Goal: Find contact information: Find contact information

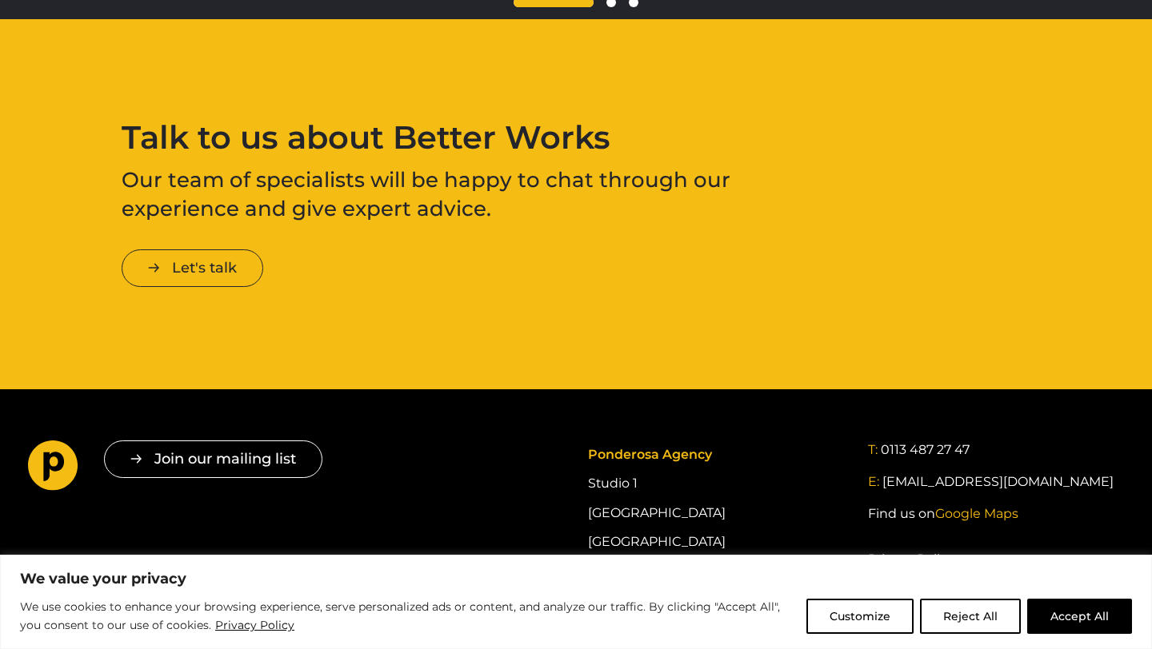
scroll to position [2609, 0]
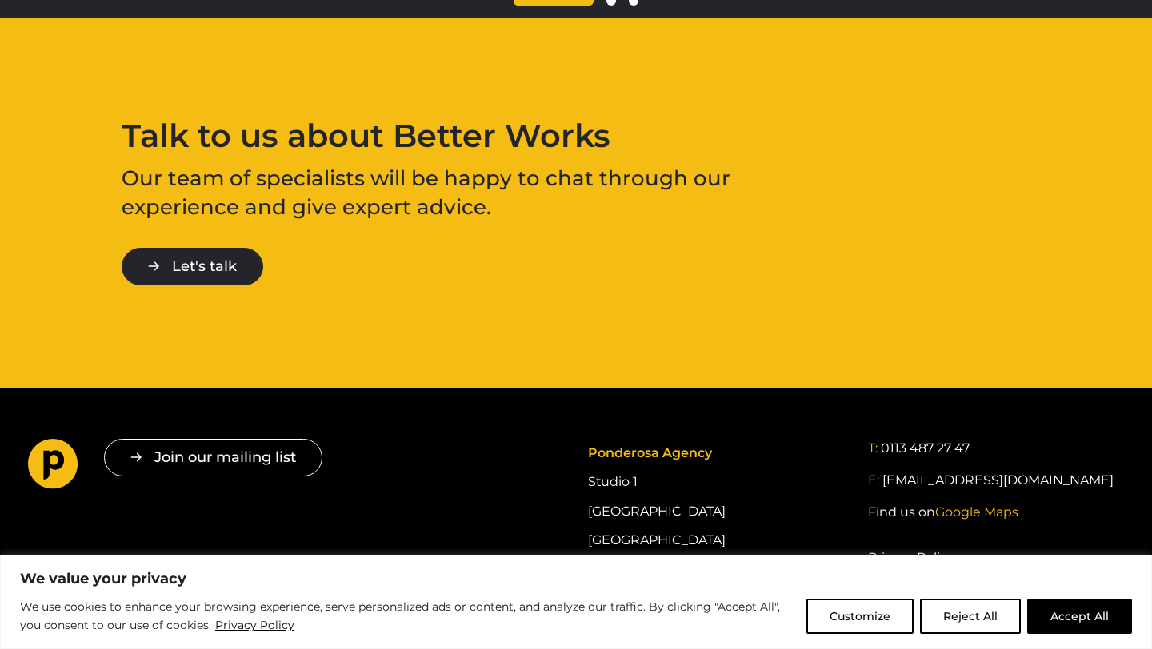
click at [206, 264] on link "Let's talk" at bounding box center [193, 267] width 142 height 38
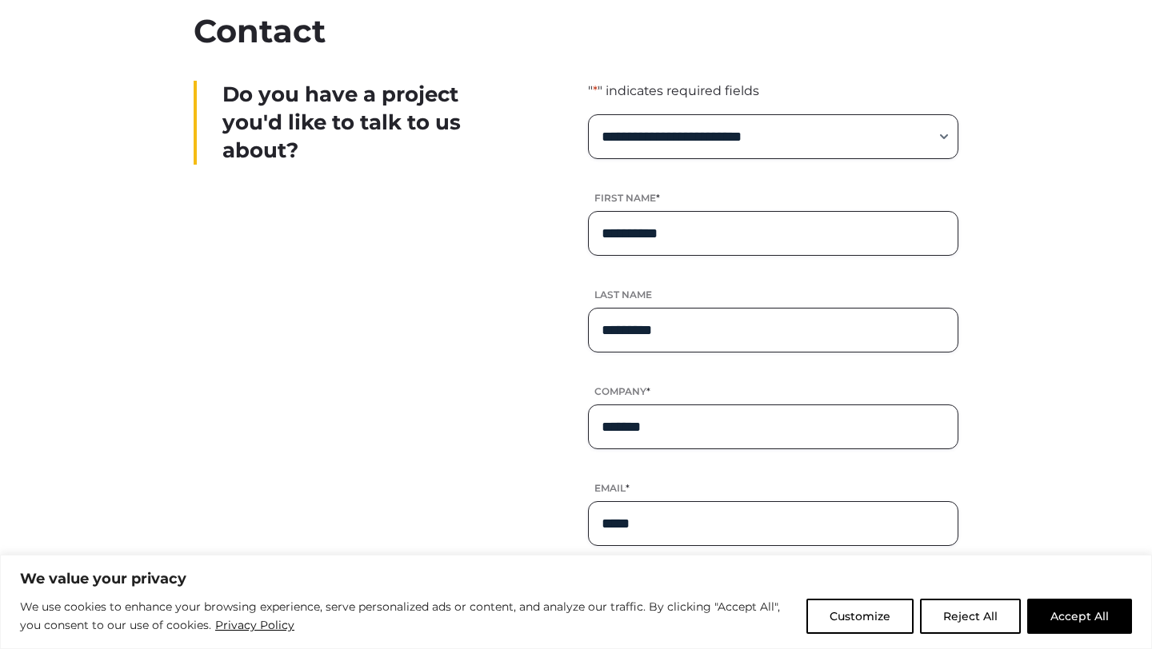
scroll to position [447, 0]
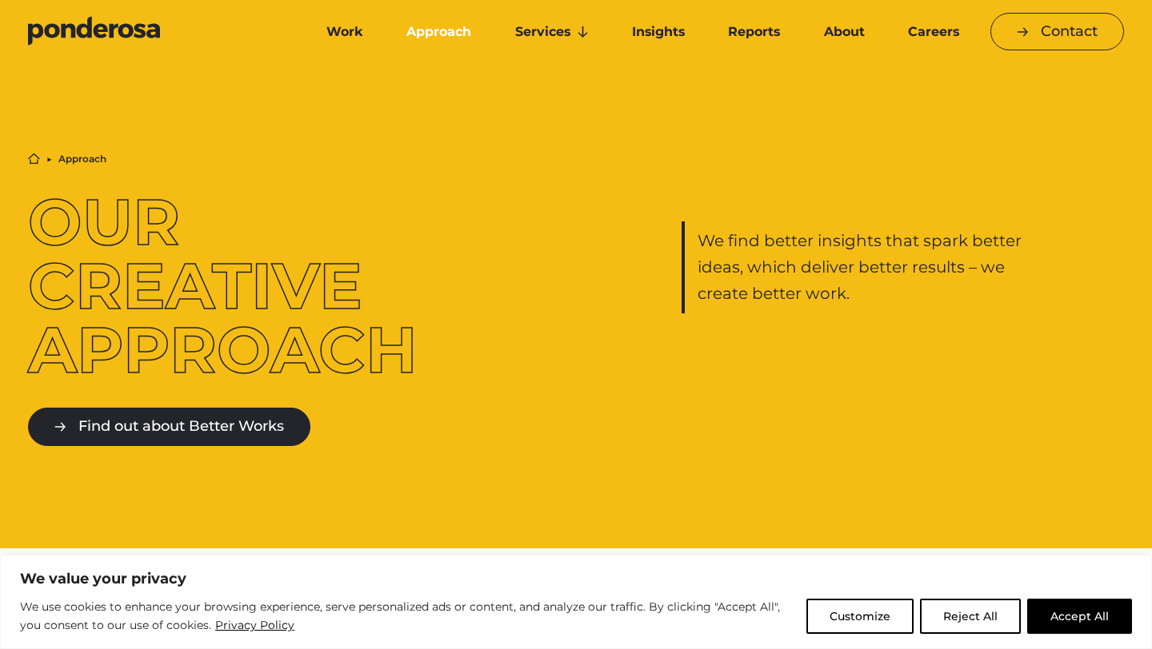
click at [230, 429] on link "Find out about Better Works" at bounding box center [169, 427] width 282 height 38
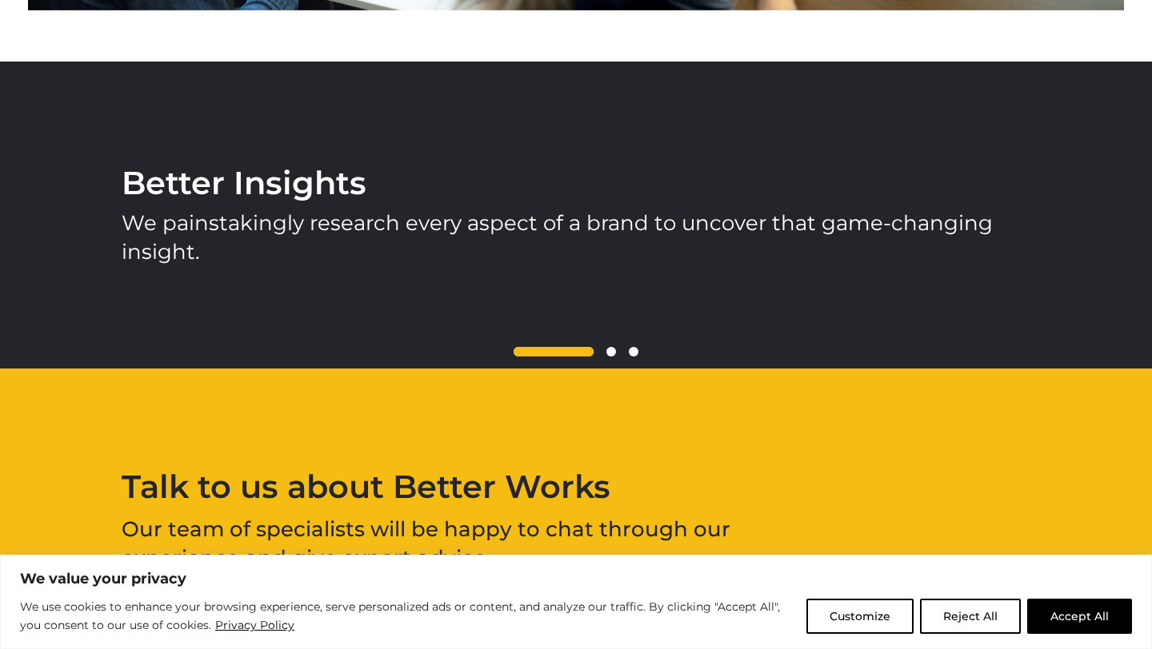
scroll to position [2299, 0]
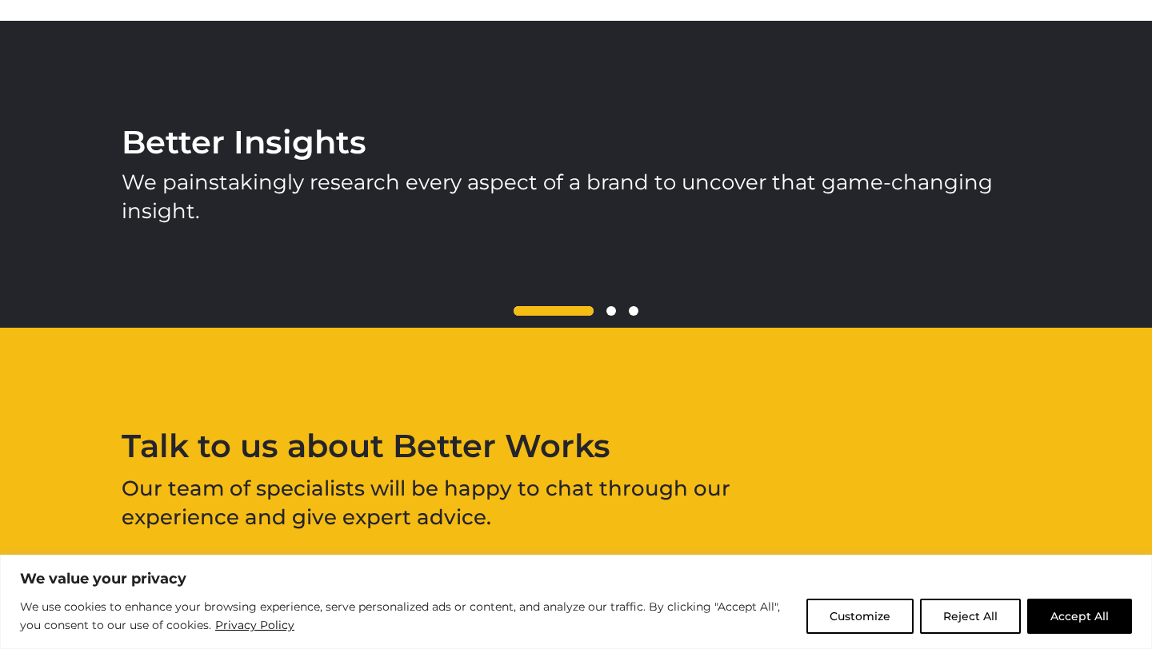
click at [611, 311] on span at bounding box center [611, 311] width 10 height 10
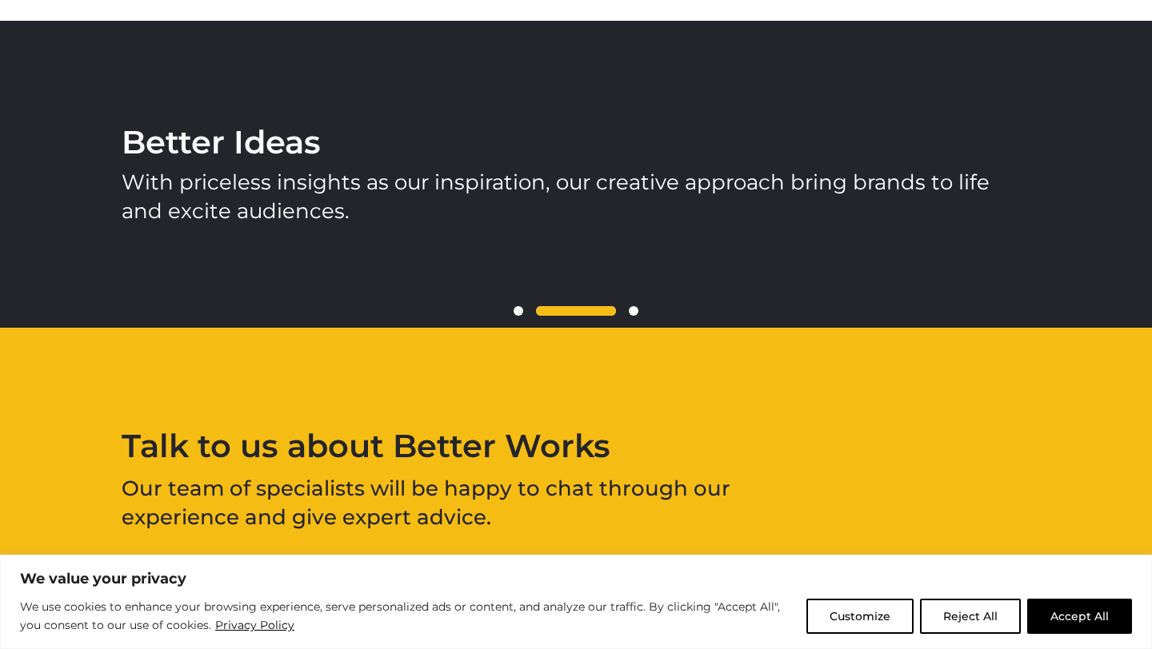
click at [637, 313] on span at bounding box center [634, 311] width 10 height 10
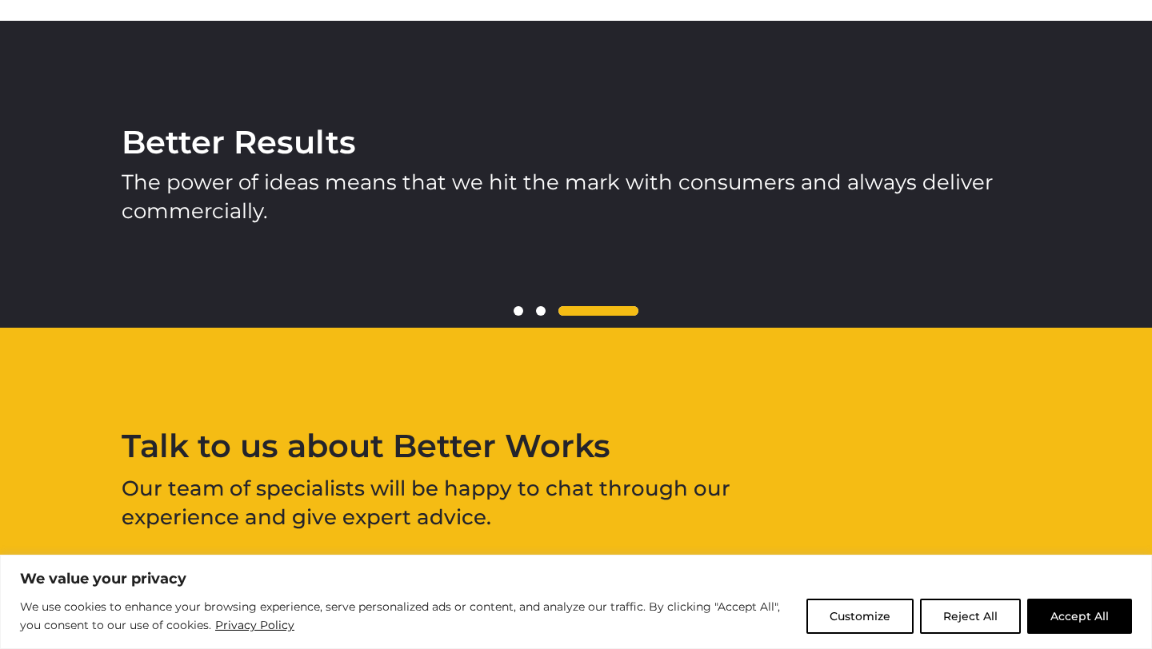
click at [521, 309] on span at bounding box center [518, 311] width 10 height 10
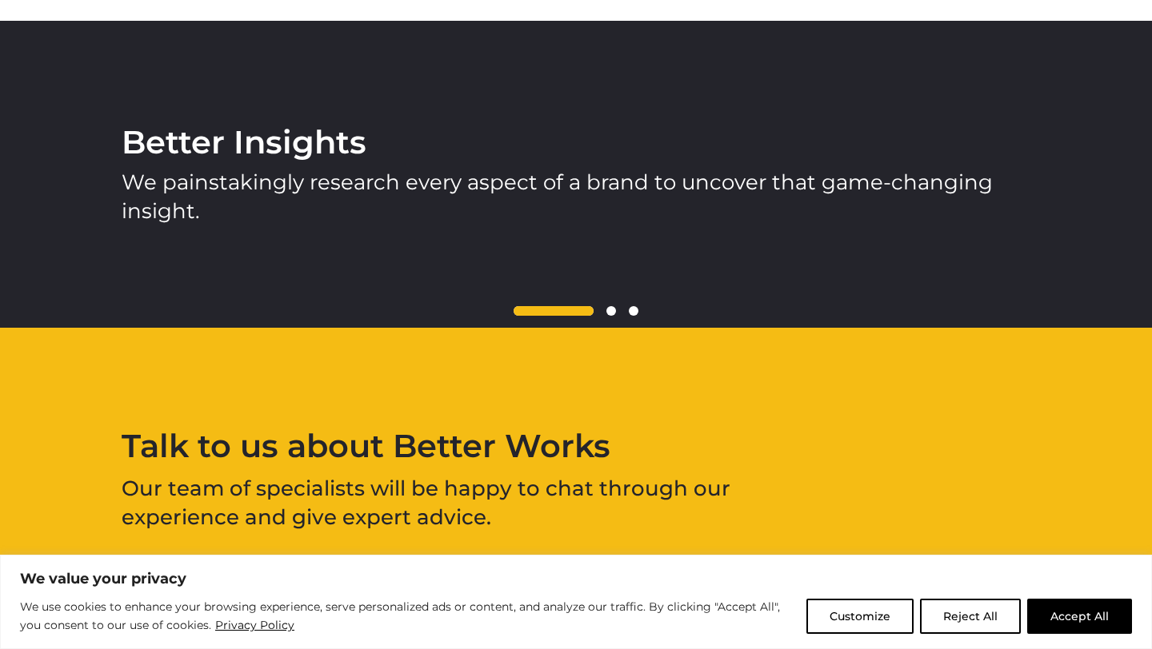
click at [609, 312] on span at bounding box center [611, 311] width 10 height 10
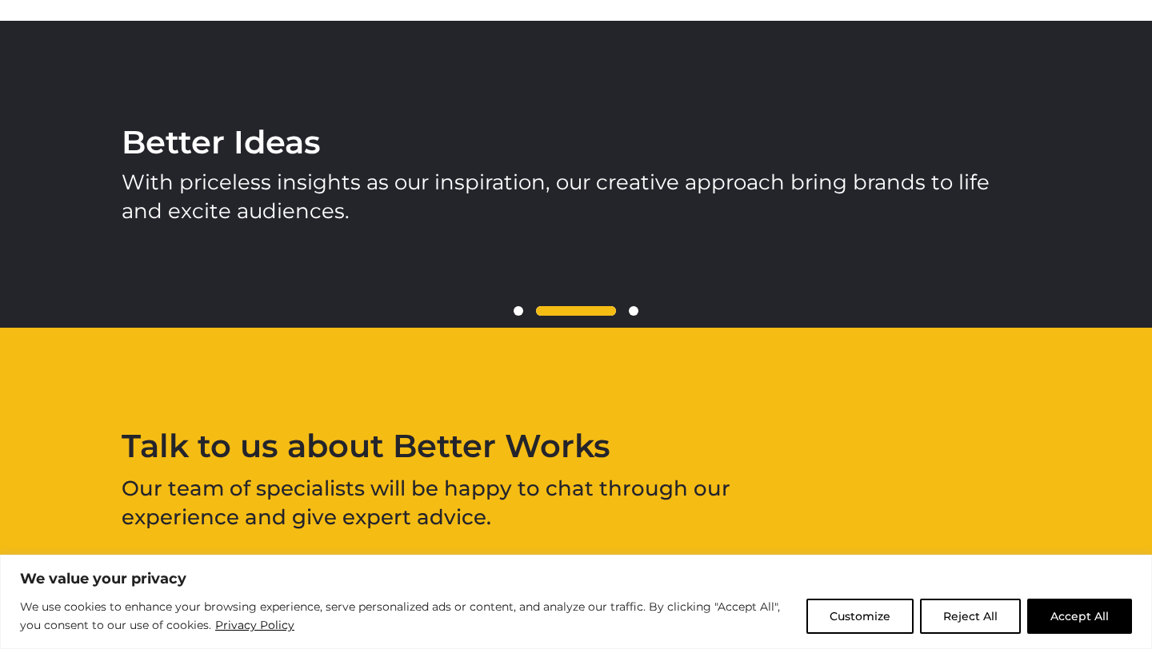
click at [609, 312] on span at bounding box center [576, 311] width 80 height 10
click at [633, 312] on span at bounding box center [634, 311] width 10 height 10
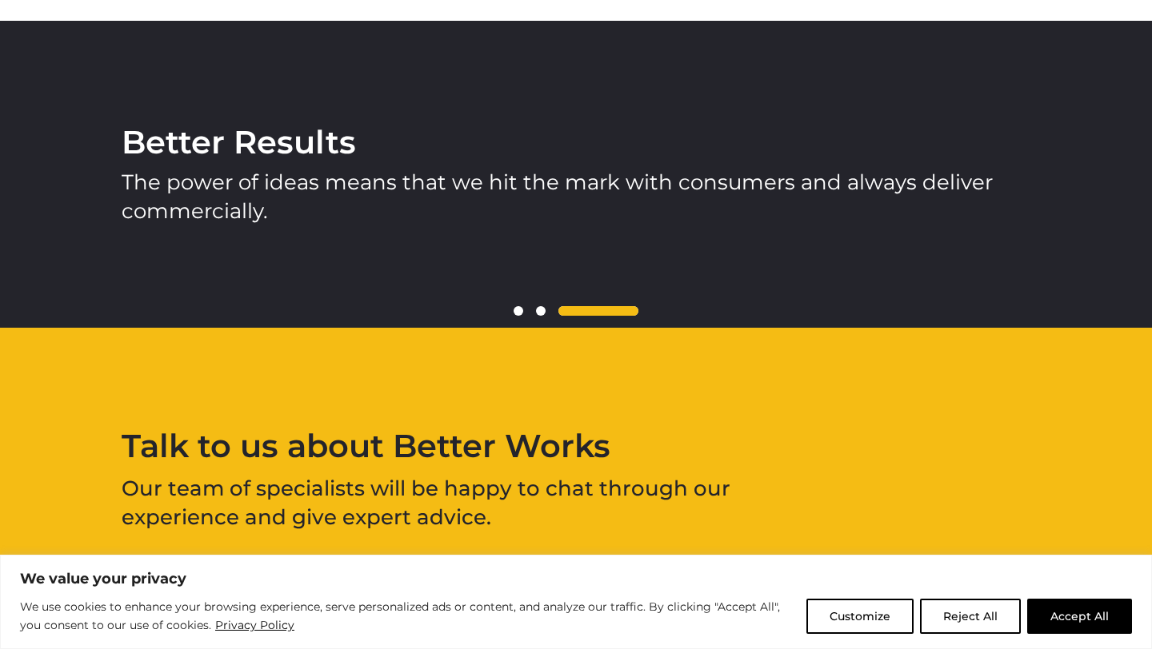
click at [521, 312] on span at bounding box center [518, 311] width 10 height 10
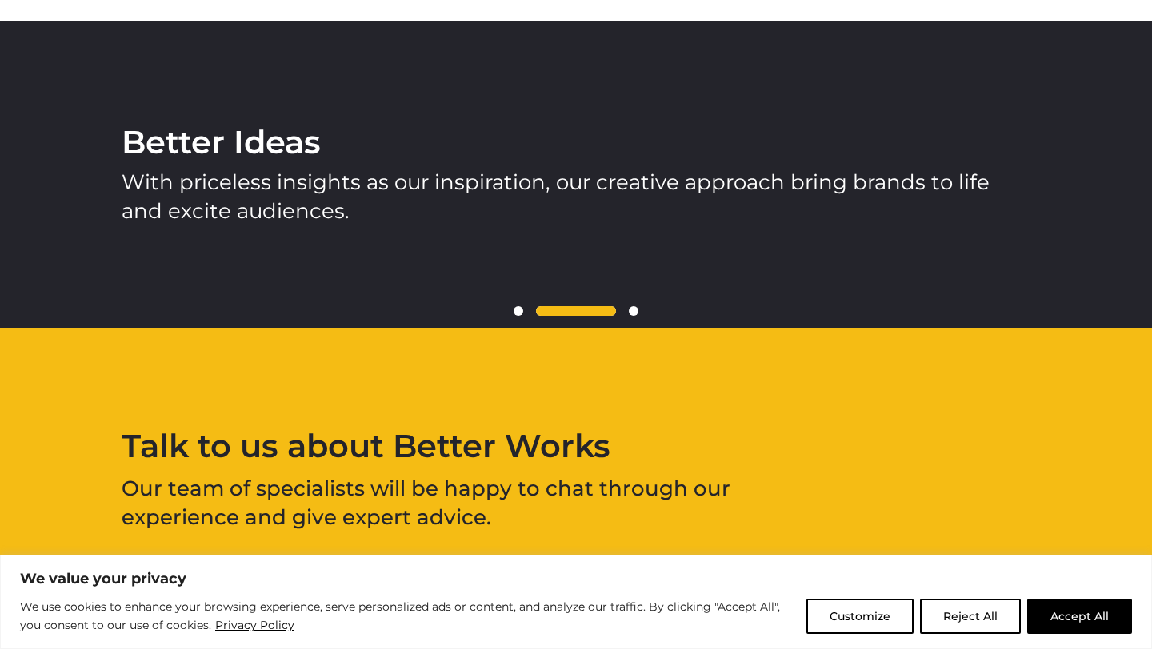
click at [629, 314] on span at bounding box center [634, 311] width 10 height 10
